Goal: Task Accomplishment & Management: Use online tool/utility

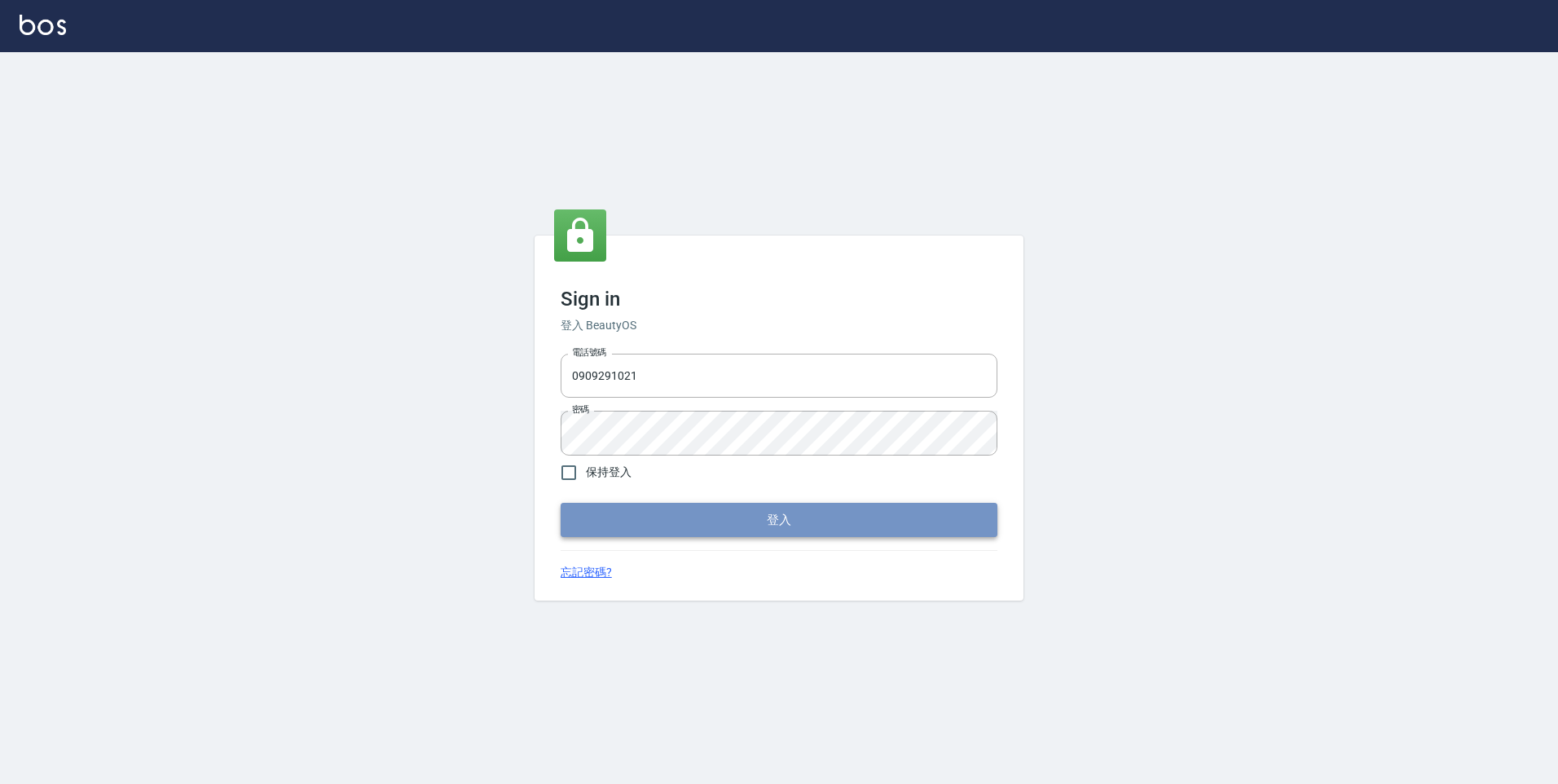
click at [606, 522] on button "登入" at bounding box center [779, 519] width 437 height 34
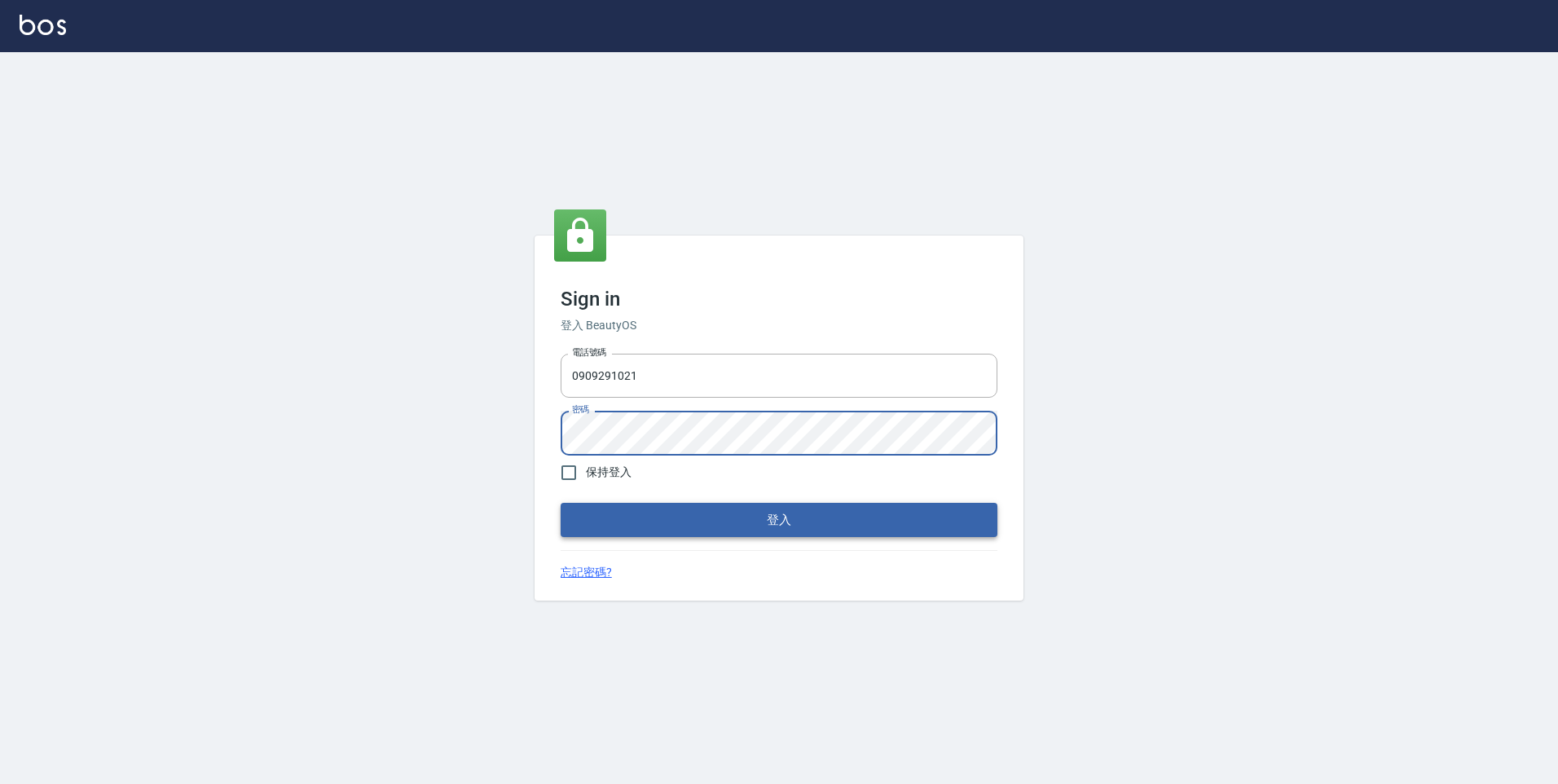
click at [659, 510] on button "登入" at bounding box center [779, 519] width 437 height 34
click at [641, 518] on button "登入" at bounding box center [779, 519] width 437 height 34
click at [63, 30] on img at bounding box center [43, 25] width 47 height 21
type input "0229521268"
click at [577, 476] on input "保持登入" at bounding box center [568, 472] width 34 height 34
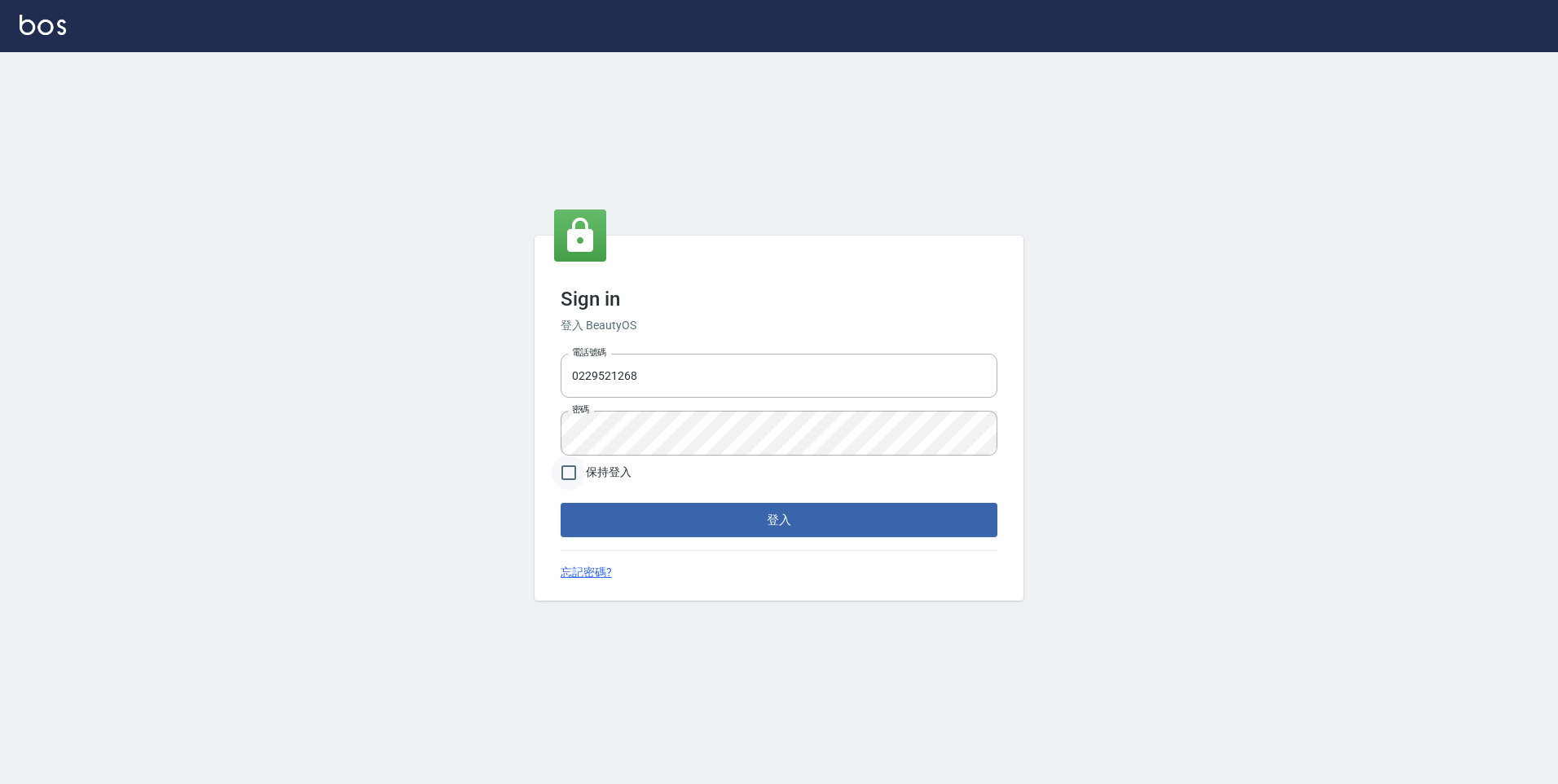
checkbox input "true"
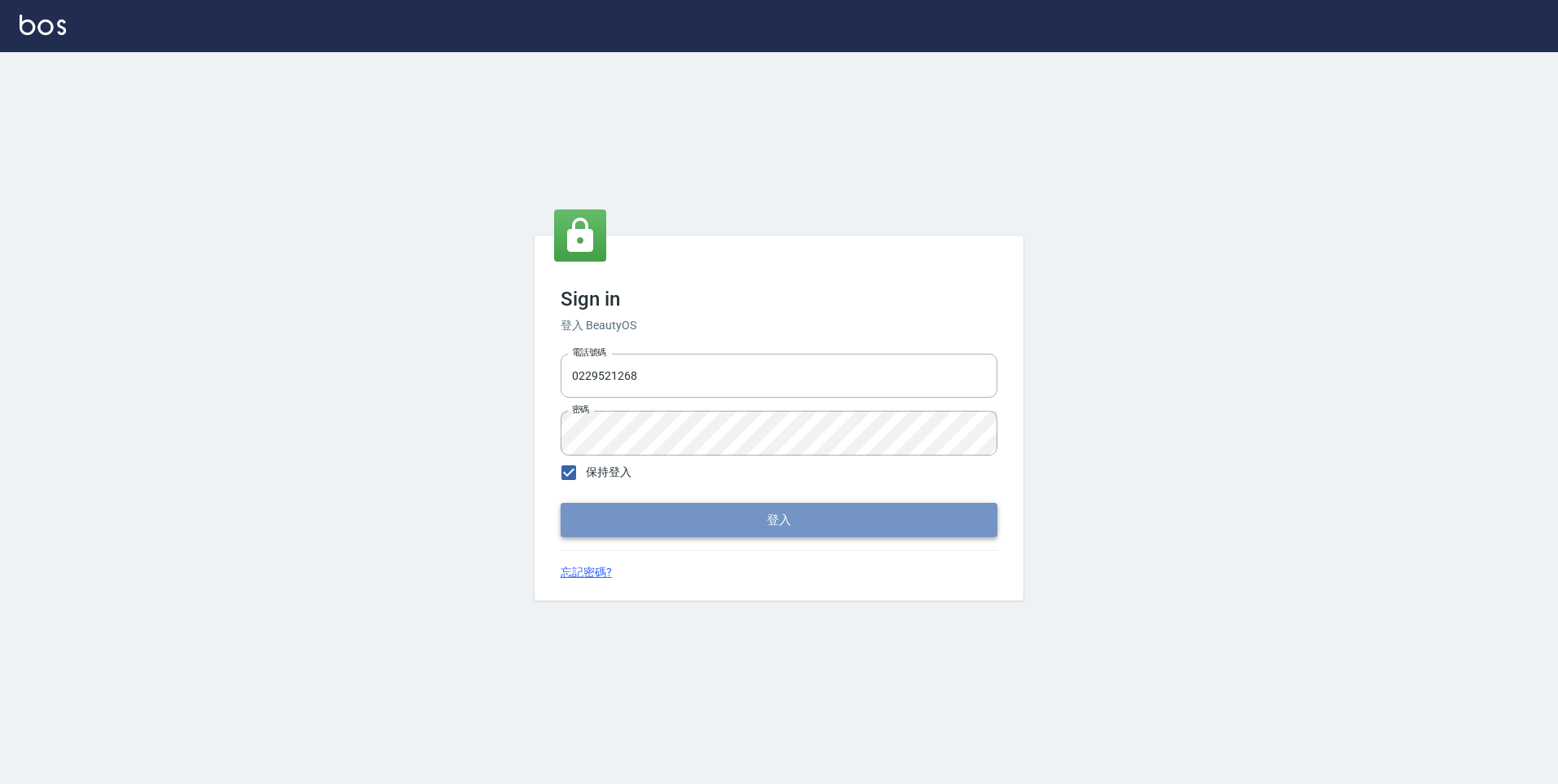
click at [644, 512] on button "登入" at bounding box center [779, 519] width 437 height 34
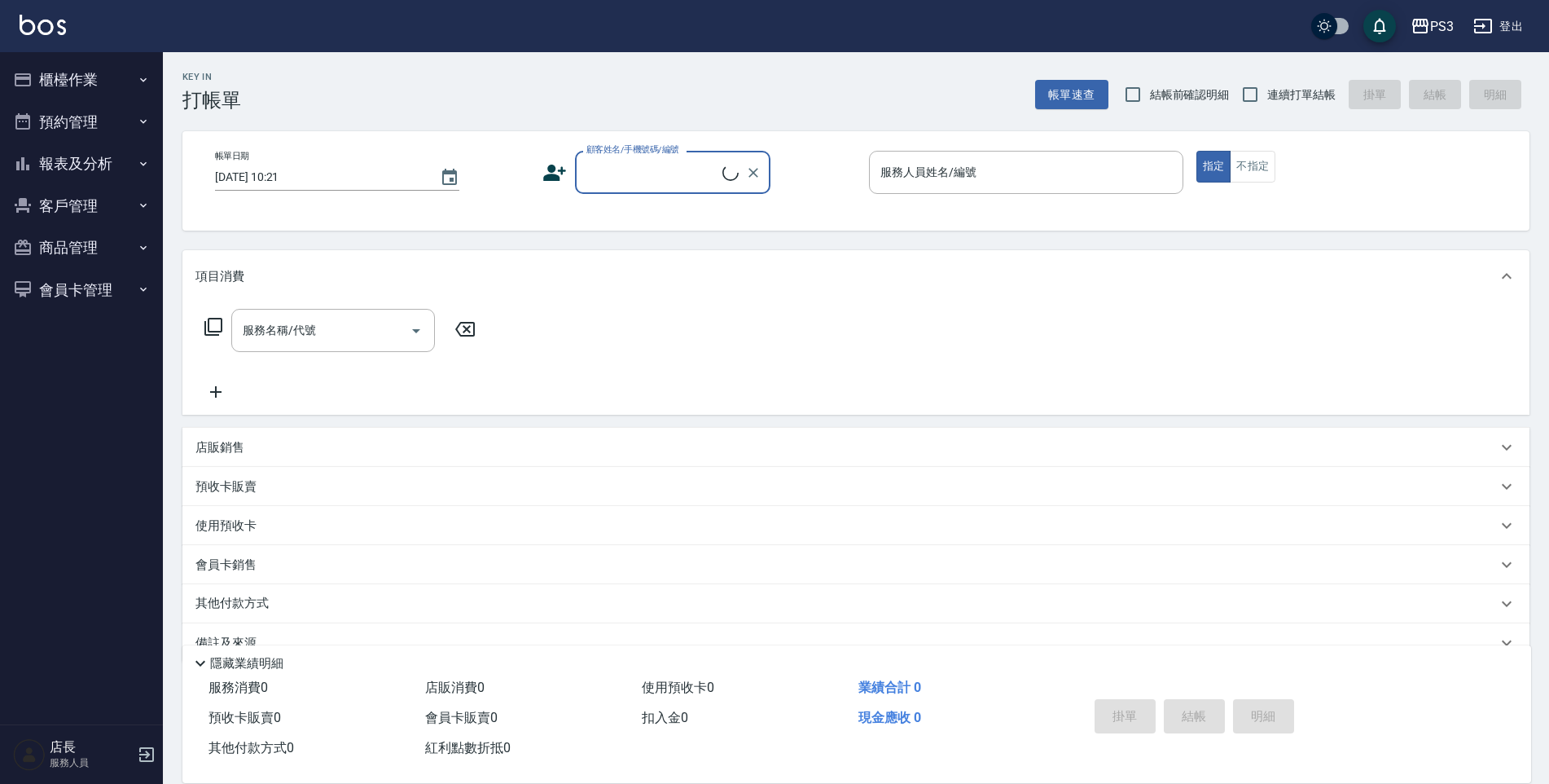
click at [116, 80] on button "櫃檯作業" at bounding box center [81, 80] width 150 height 42
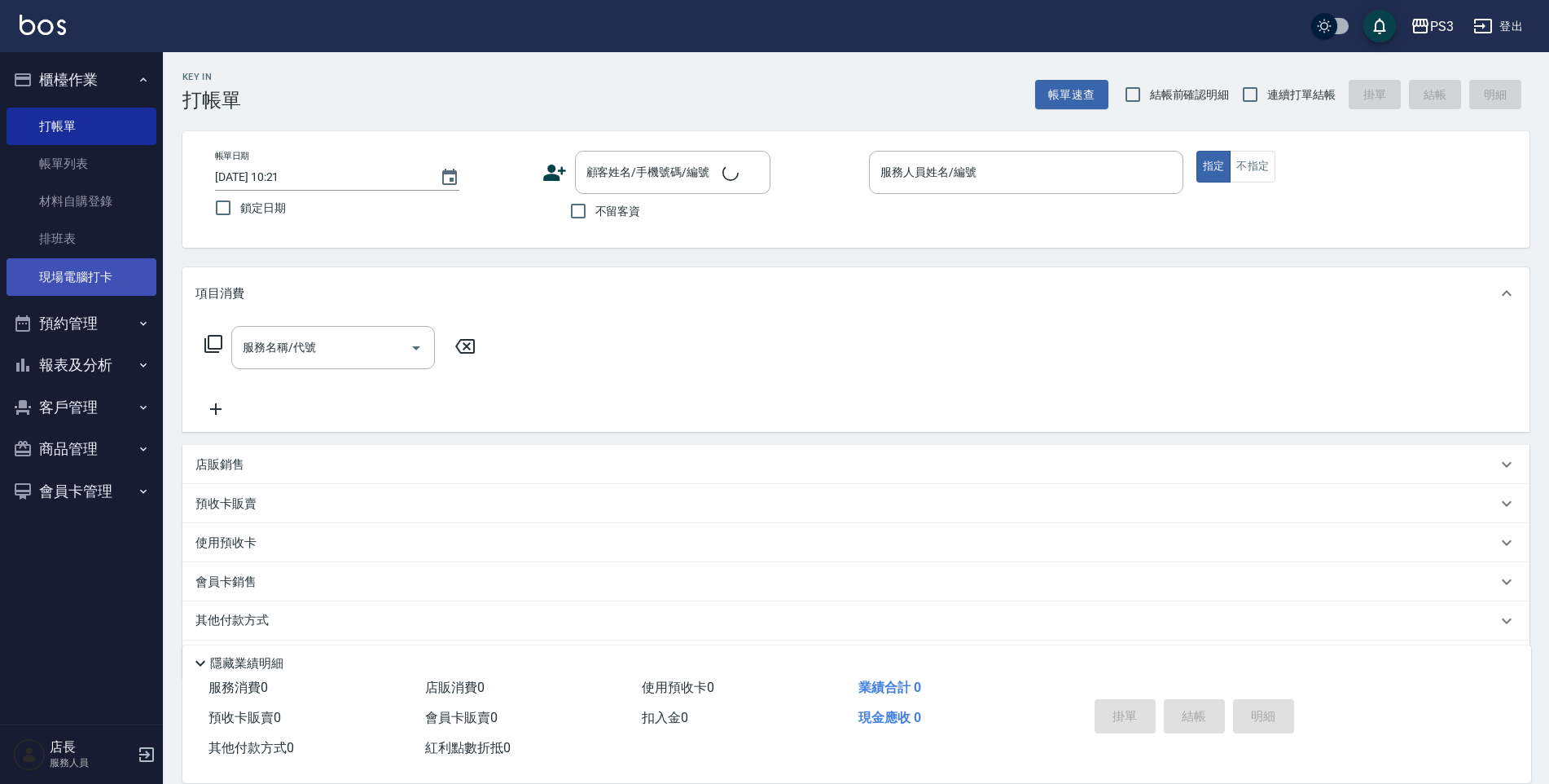
click at [87, 274] on link "現場電腦打卡" at bounding box center [81, 276] width 150 height 37
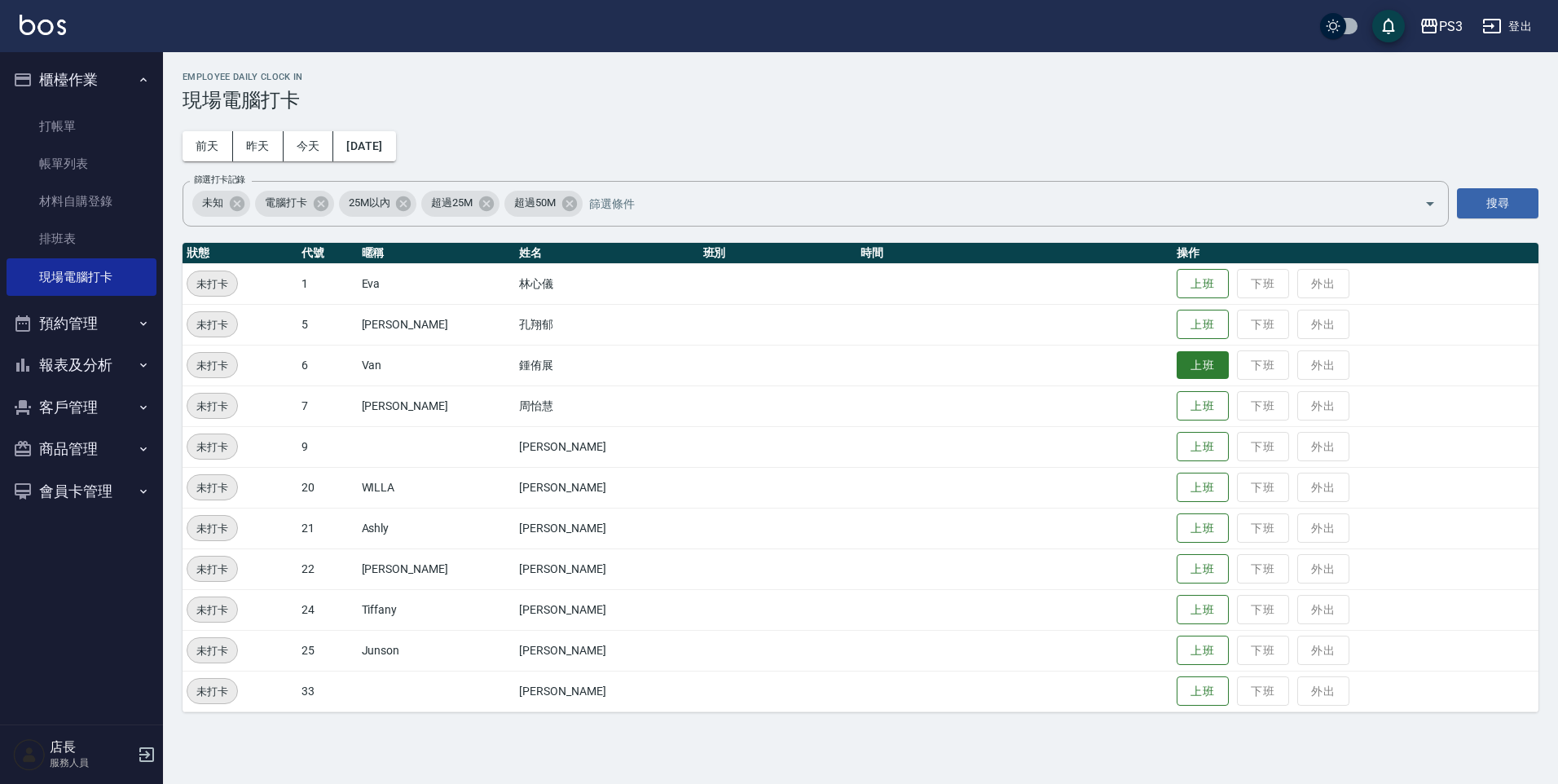
click at [1177, 366] on button "上班" at bounding box center [1203, 365] width 52 height 29
click at [1179, 289] on button "上班" at bounding box center [1203, 283] width 52 height 29
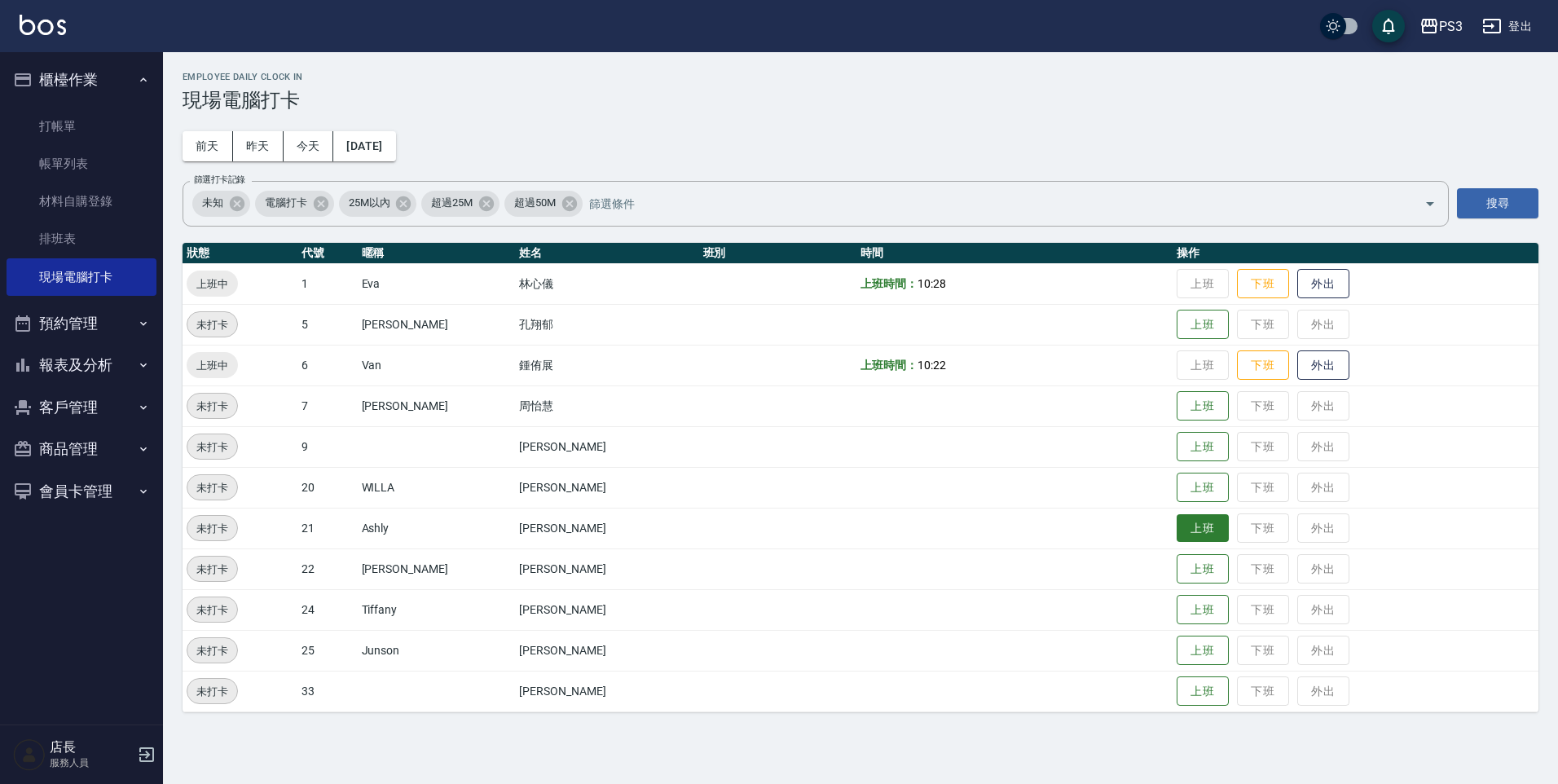
click at [1177, 518] on button "上班" at bounding box center [1203, 528] width 52 height 29
click at [1194, 652] on button "上班" at bounding box center [1203, 650] width 52 height 29
